Goal: Information Seeking & Learning: Learn about a topic

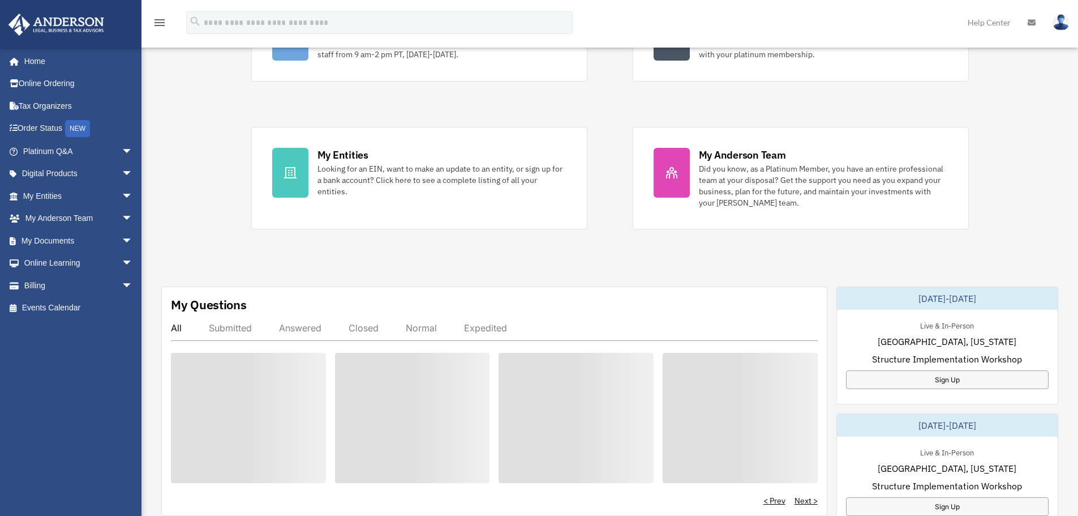
scroll to position [170, 0]
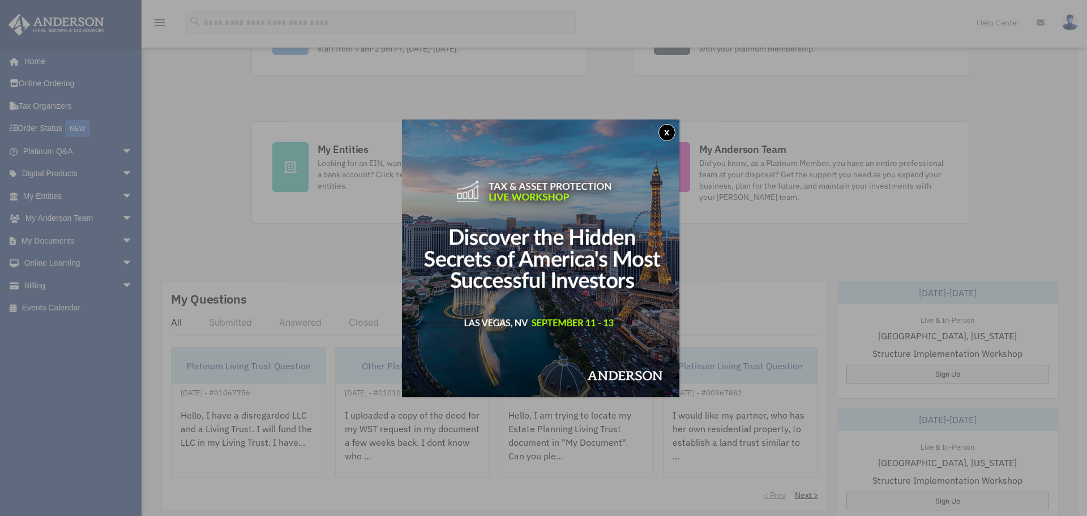
click at [668, 132] on button "x" at bounding box center [666, 132] width 17 height 17
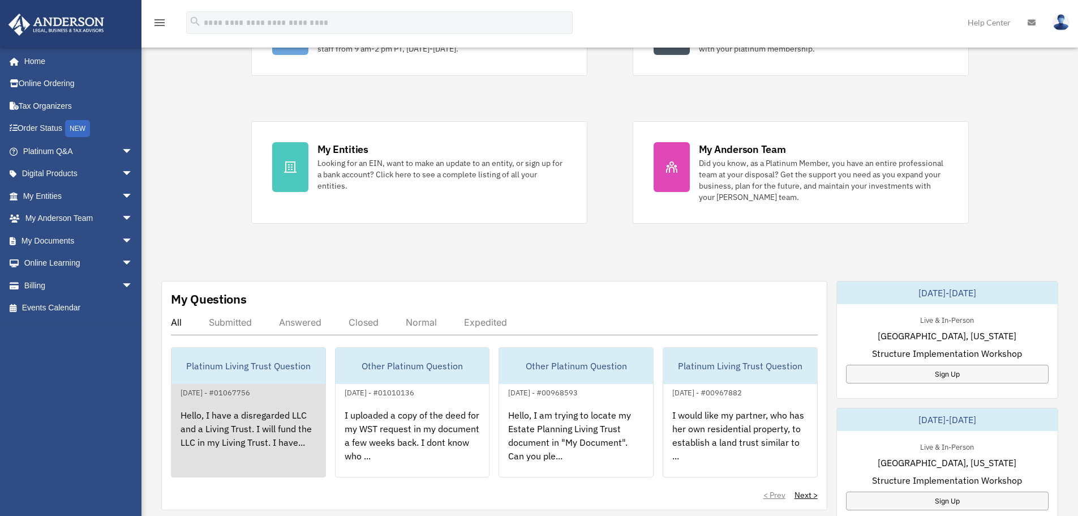
click at [269, 432] on div "Hello, I have a disregarded LLC and a Living Trust. I will fund the LLC in my L…" at bounding box center [248, 443] width 154 height 88
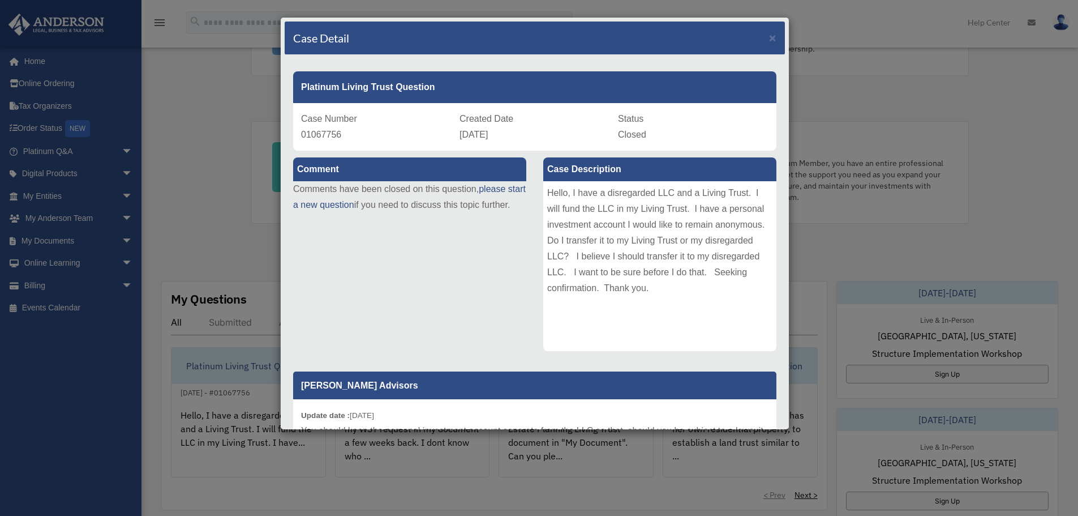
scroll to position [113, 0]
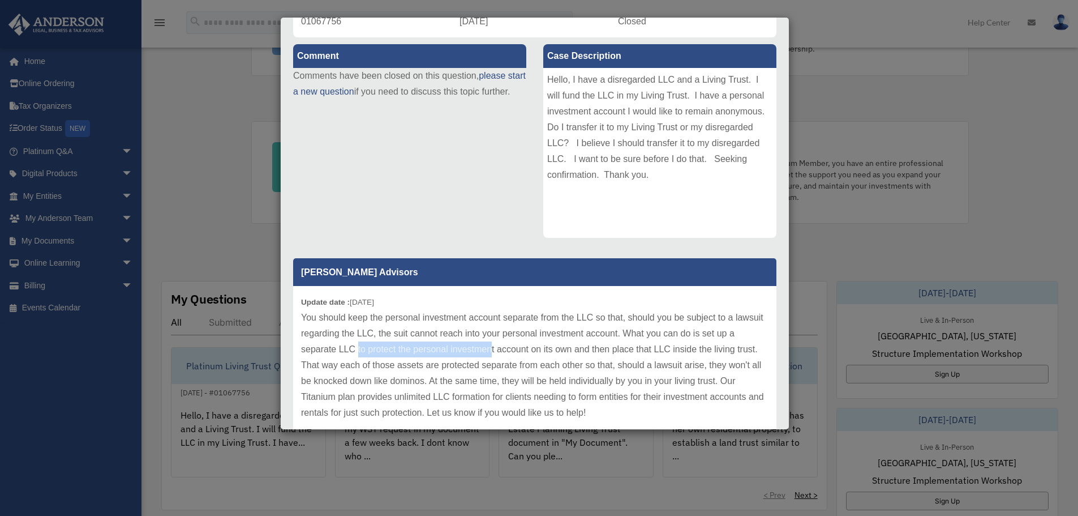
drag, startPoint x: 367, startPoint y: 347, endPoint x: 498, endPoint y: 351, distance: 131.4
click at [498, 351] on p "You should keep the personal investment account separate from the LLC so that, …" at bounding box center [534, 365] width 467 height 111
click at [436, 362] on p "You should keep the personal investment account separate from the LLC so that, …" at bounding box center [534, 365] width 467 height 111
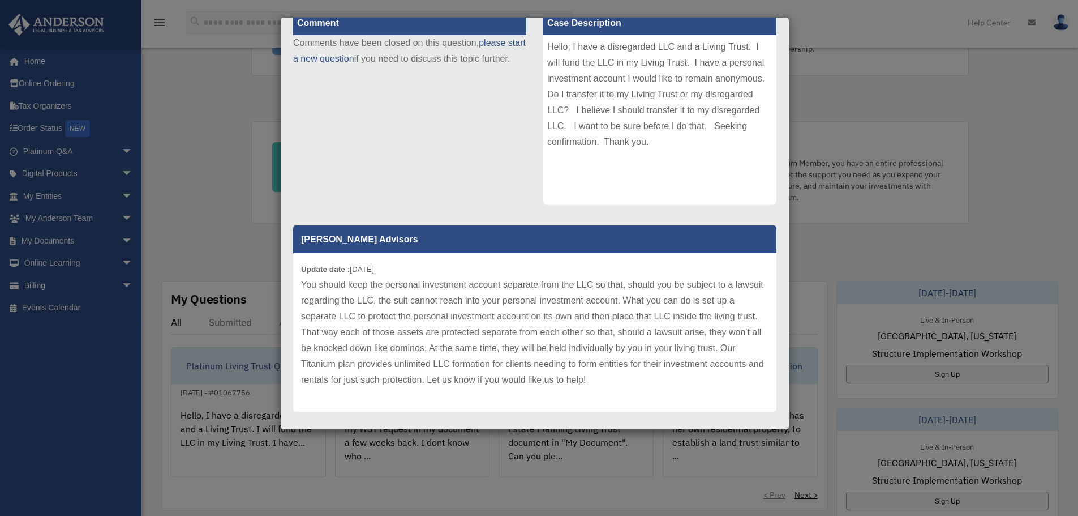
scroll to position [162, 0]
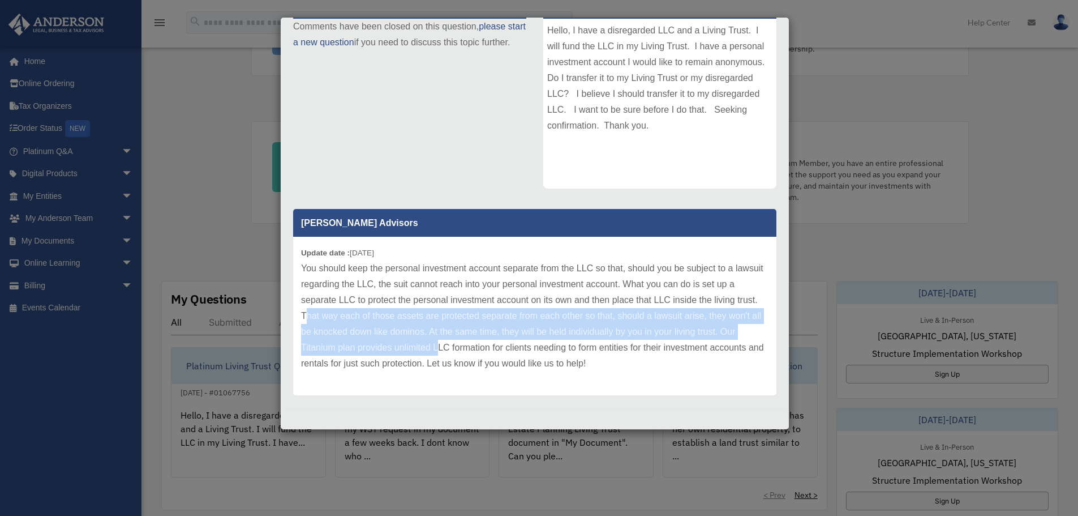
drag, startPoint x: 327, startPoint y: 313, endPoint x: 457, endPoint y: 346, distance: 133.8
click at [457, 346] on p "You should keep the personal investment account separate from the LLC so that, …" at bounding box center [534, 315] width 467 height 111
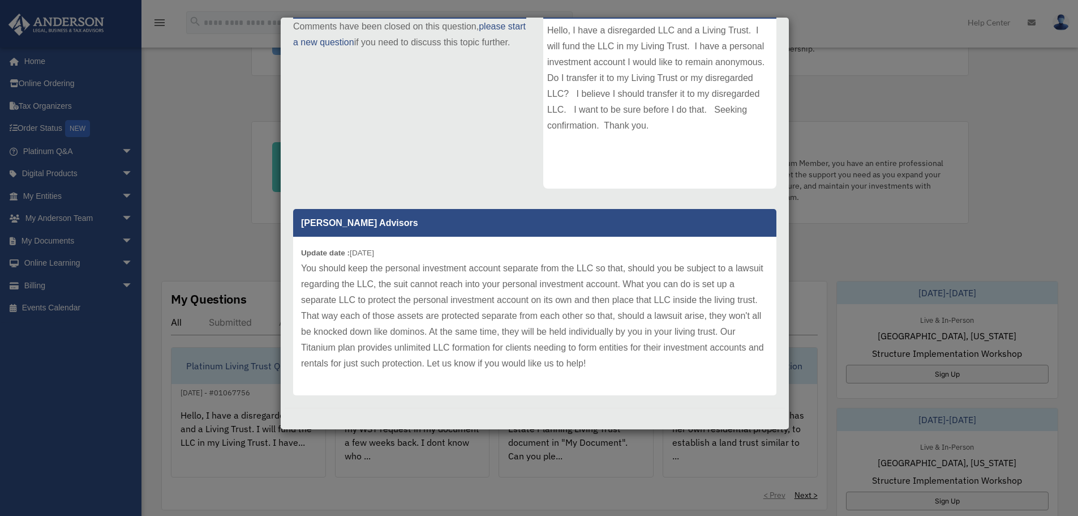
click at [491, 348] on p "You should keep the personal investment account separate from the LLC so that, …" at bounding box center [534, 315] width 467 height 111
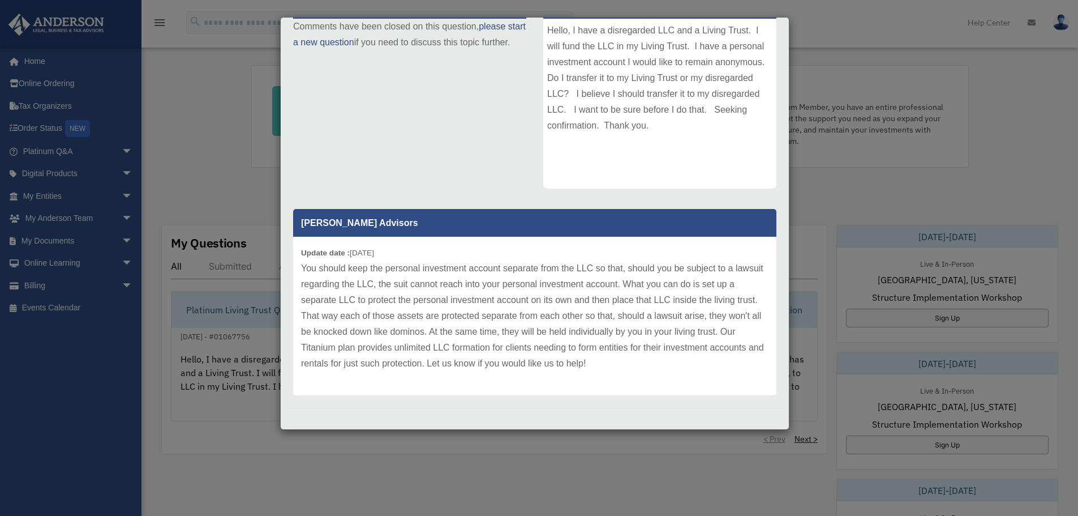
scroll to position [226, 0]
click at [528, 345] on p "You should keep the personal investment account separate from the LLC so that, …" at bounding box center [534, 315] width 467 height 111
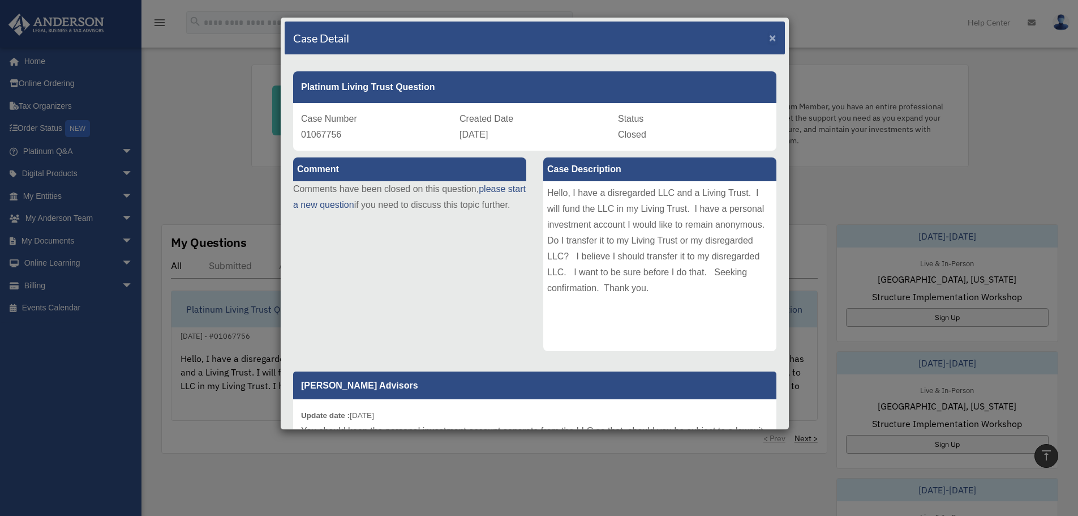
click at [769, 36] on span "×" at bounding box center [772, 37] width 7 height 13
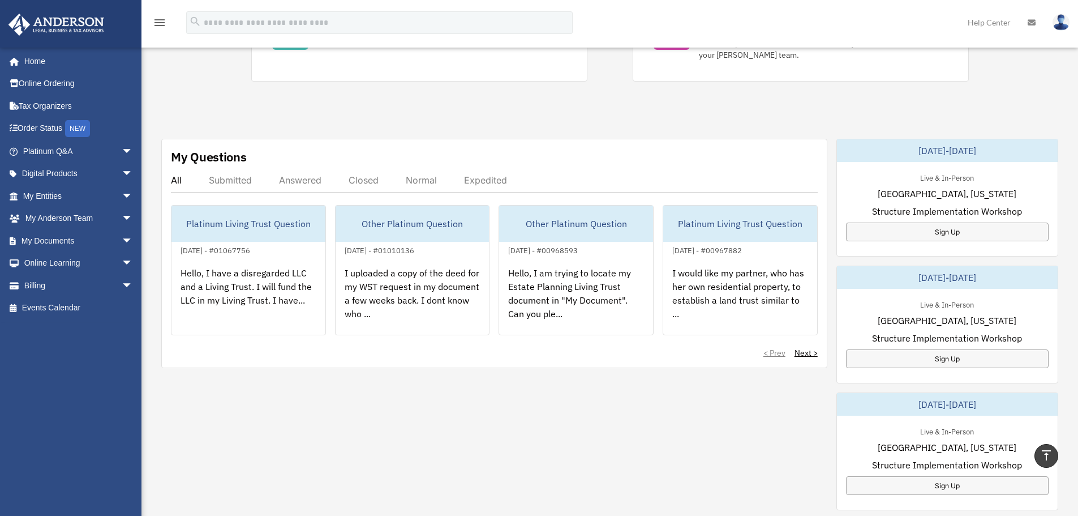
scroll to position [283, 0]
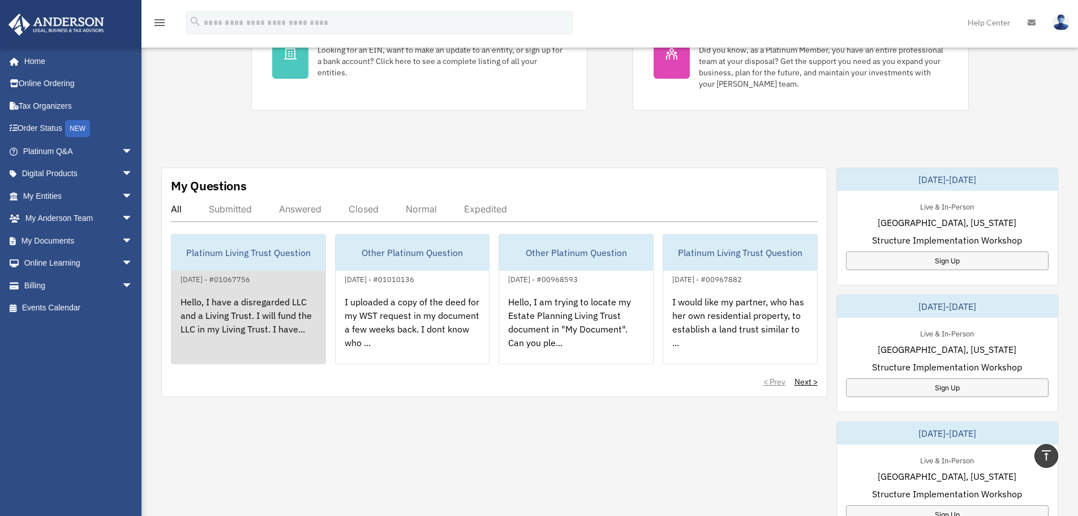
click at [270, 318] on div "Hello, I have a disregarded LLC and a Living Trust. I will fund the LLC in my L…" at bounding box center [248, 330] width 154 height 88
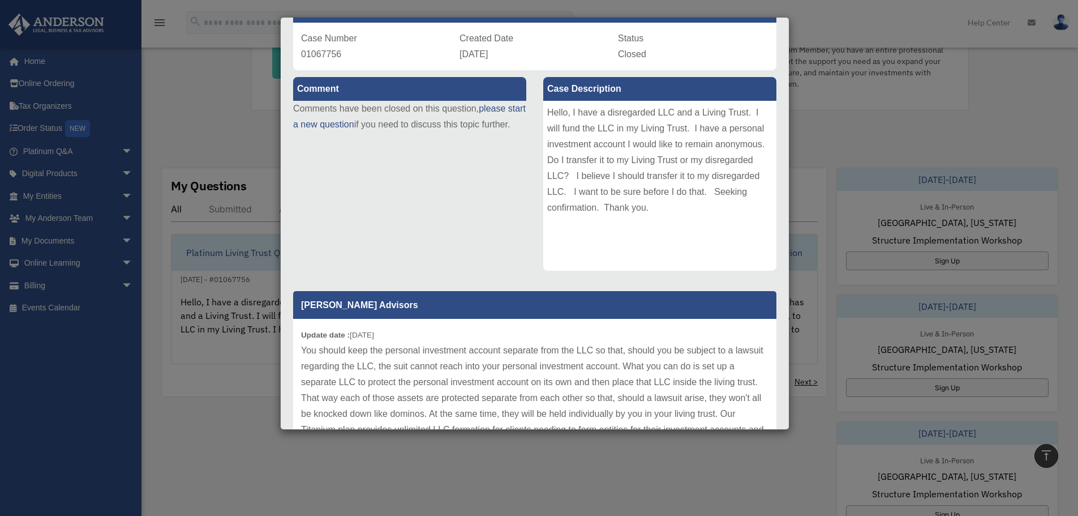
scroll to position [162, 0]
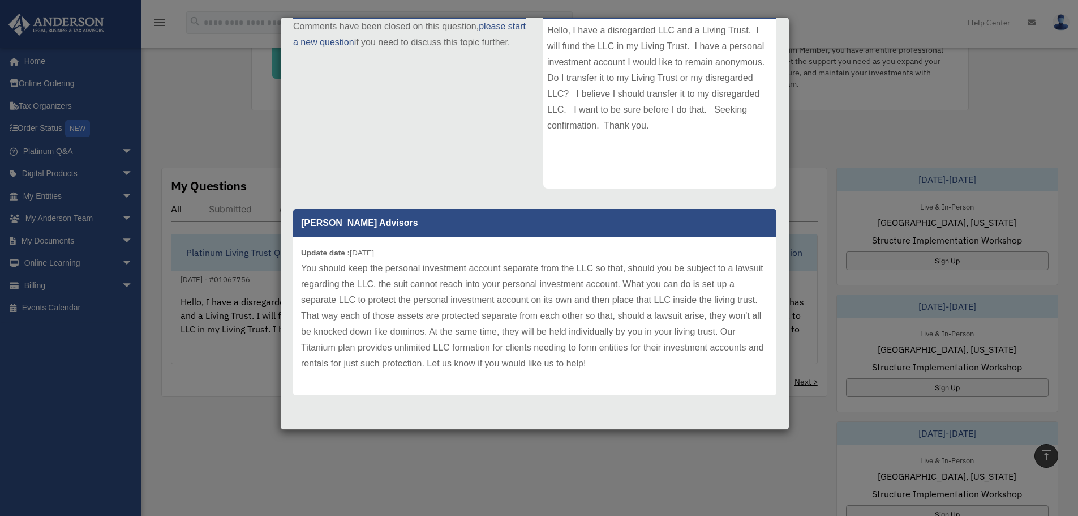
click at [818, 155] on div "Case Detail × Platinum Living Trust Question Case Number 01067756 Created Date …" at bounding box center [539, 258] width 1078 height 516
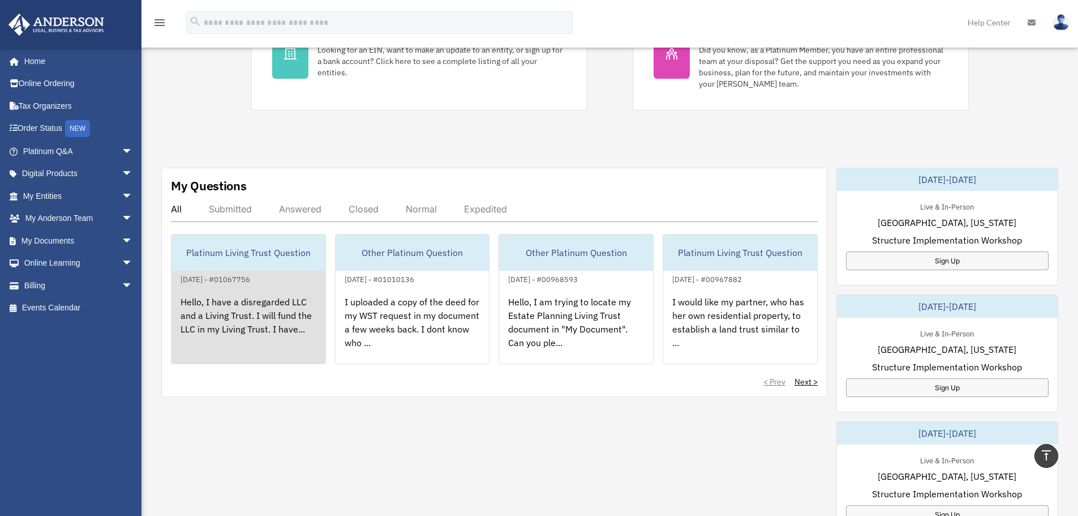
click at [224, 341] on div "Hello, I have a disregarded LLC and a Living Trust. I will fund the LLC in my L…" at bounding box center [248, 330] width 154 height 88
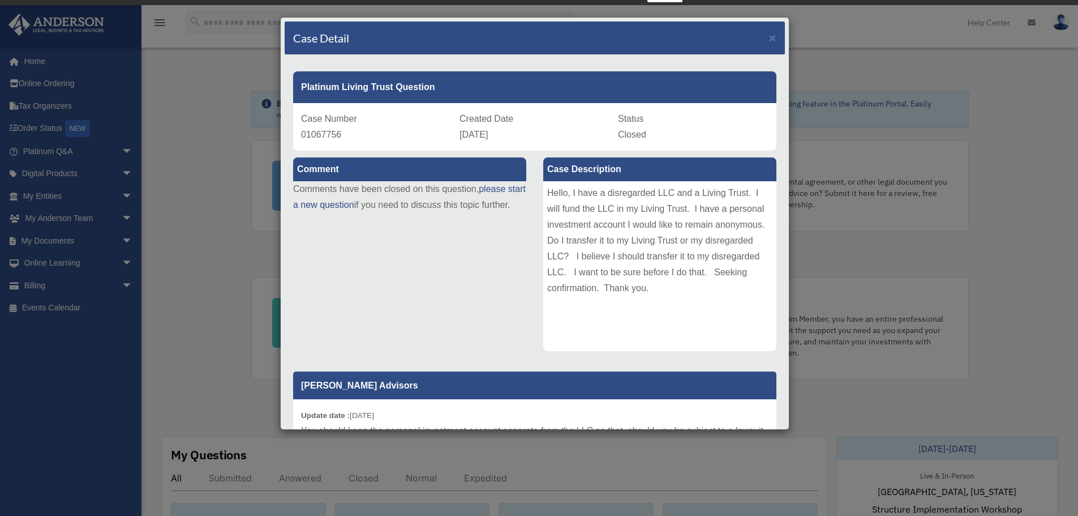
scroll to position [0, 0]
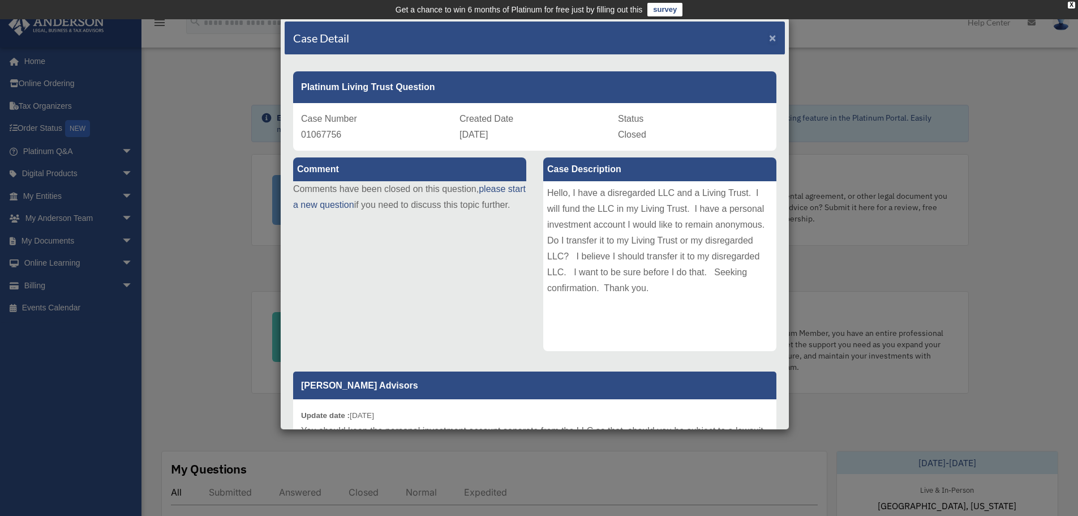
click at [769, 33] on span "×" at bounding box center [772, 37] width 7 height 13
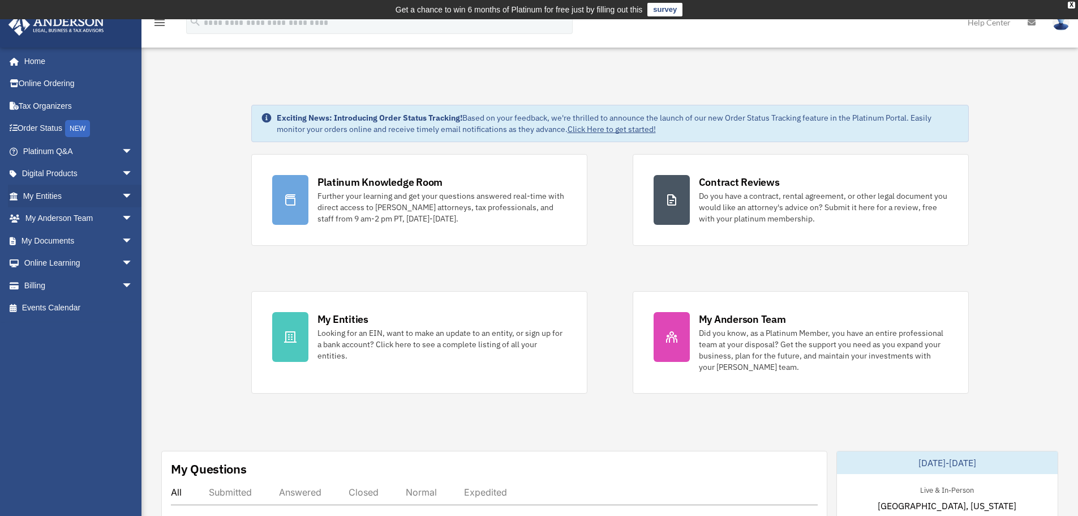
scroll to position [324, 0]
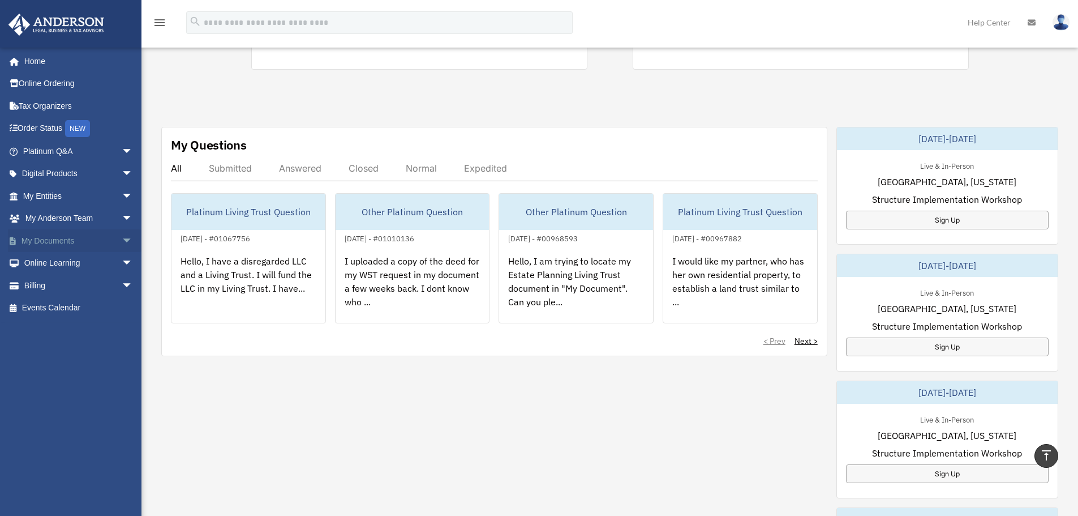
click at [108, 243] on link "My Documents arrow_drop_down" at bounding box center [79, 240] width 142 height 23
click at [122, 243] on span "arrow_drop_down" at bounding box center [133, 240] width 23 height 23
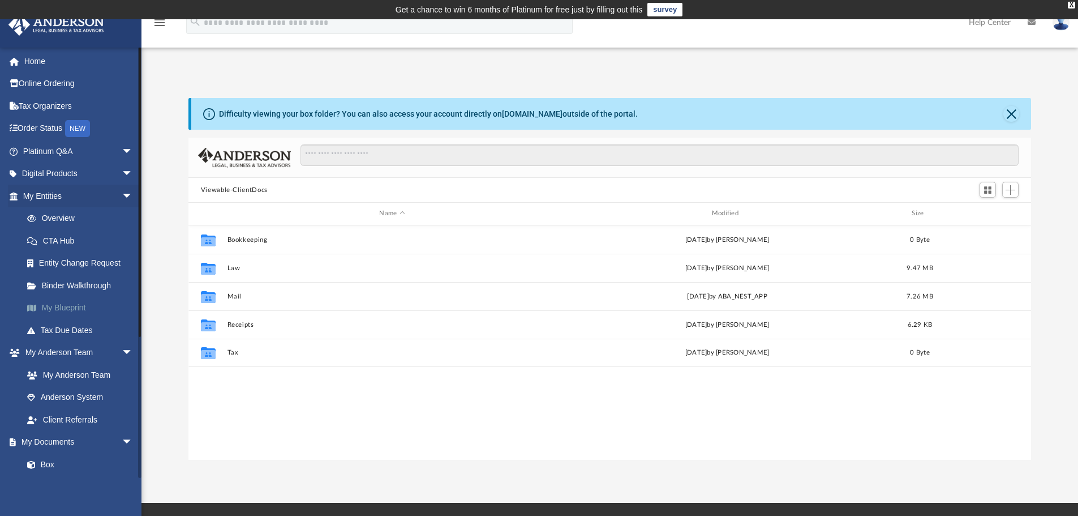
click at [80, 307] on link "My Blueprint" at bounding box center [83, 308] width 134 height 23
